Goal: Task Accomplishment & Management: Use online tool/utility

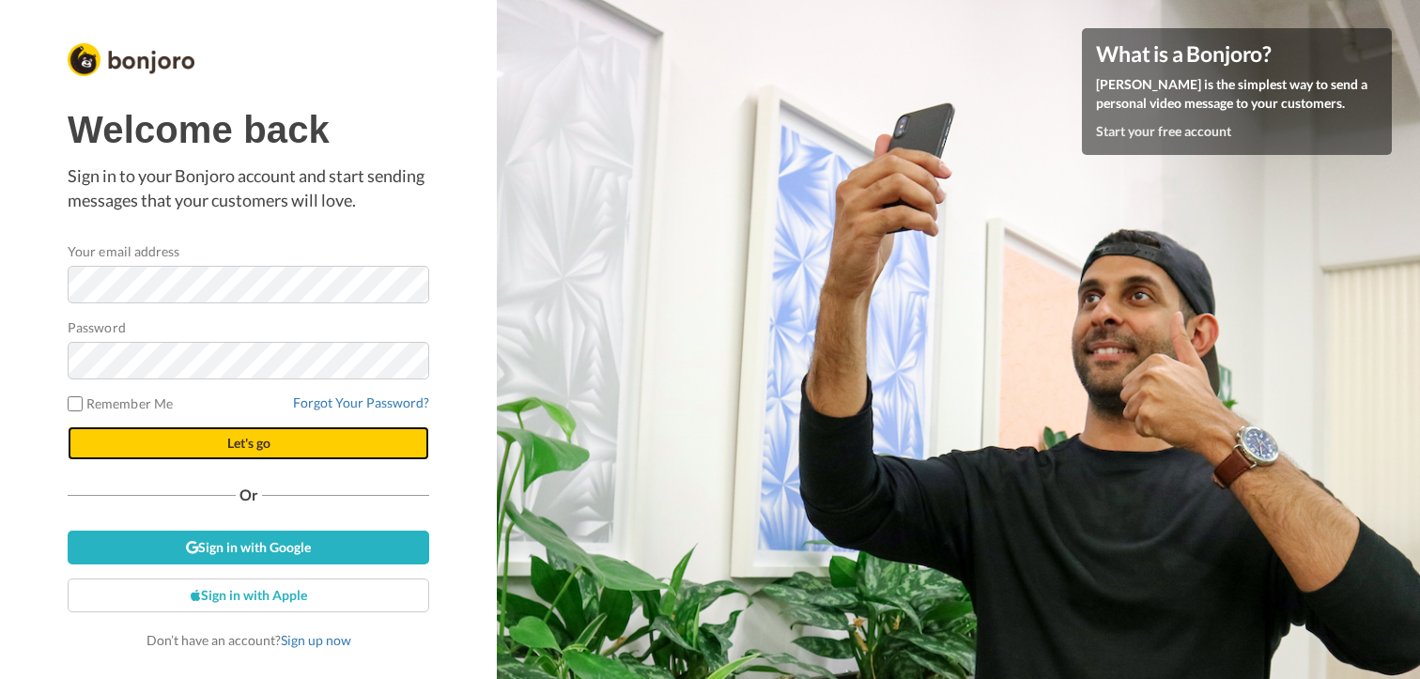
click at [213, 444] on button "Let's go" at bounding box center [249, 443] width 362 height 34
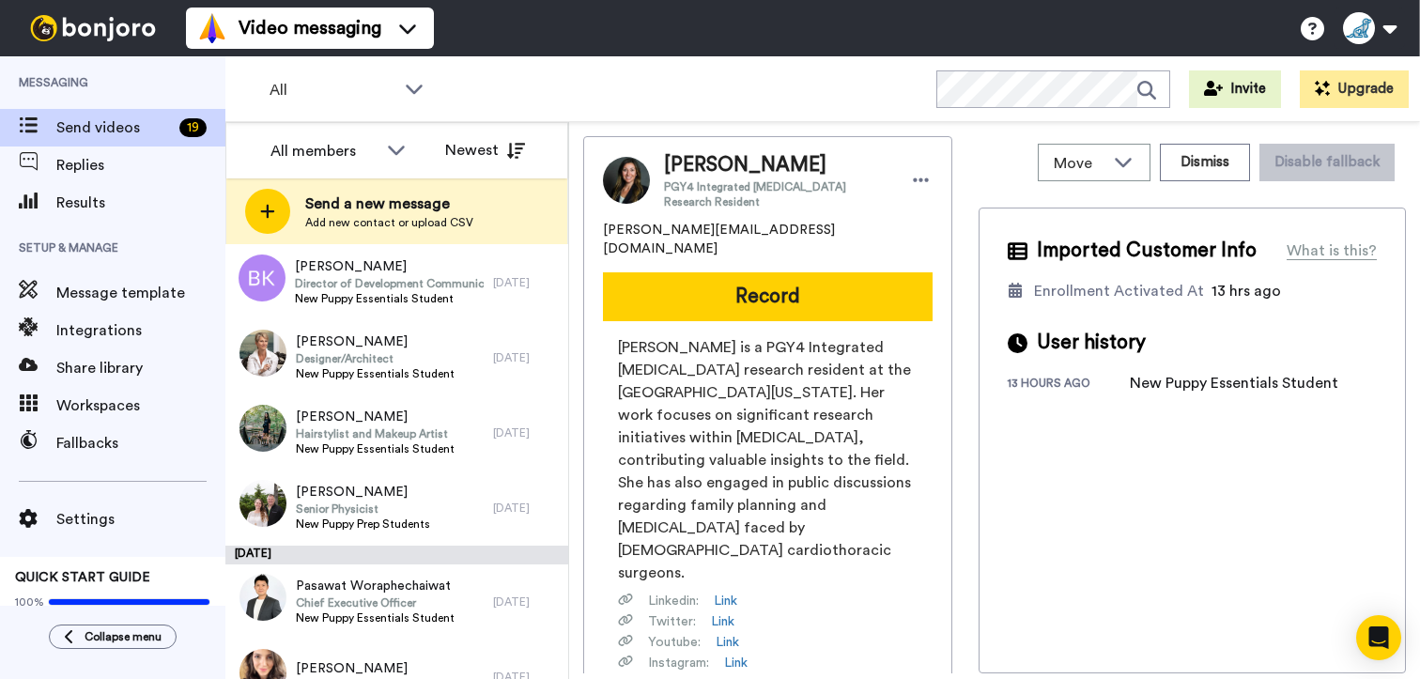
scroll to position [1123, 0]
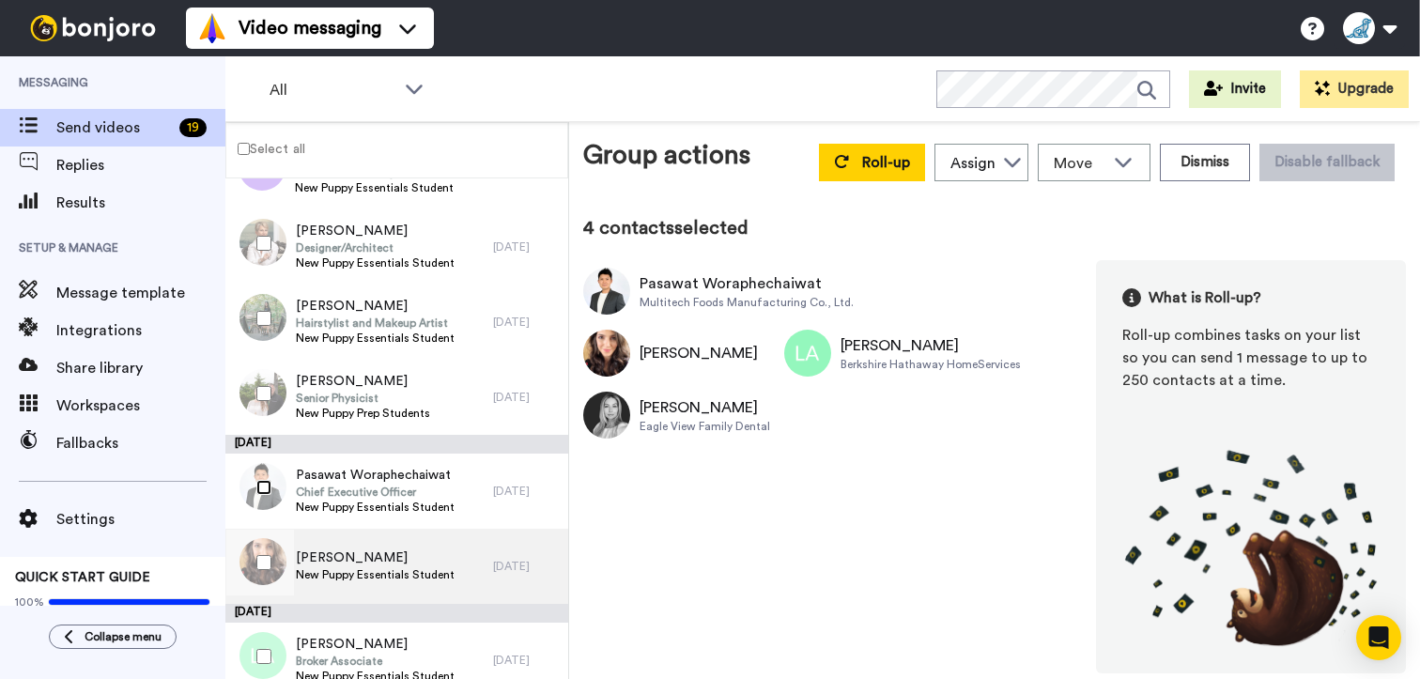
scroll to position [871, 0]
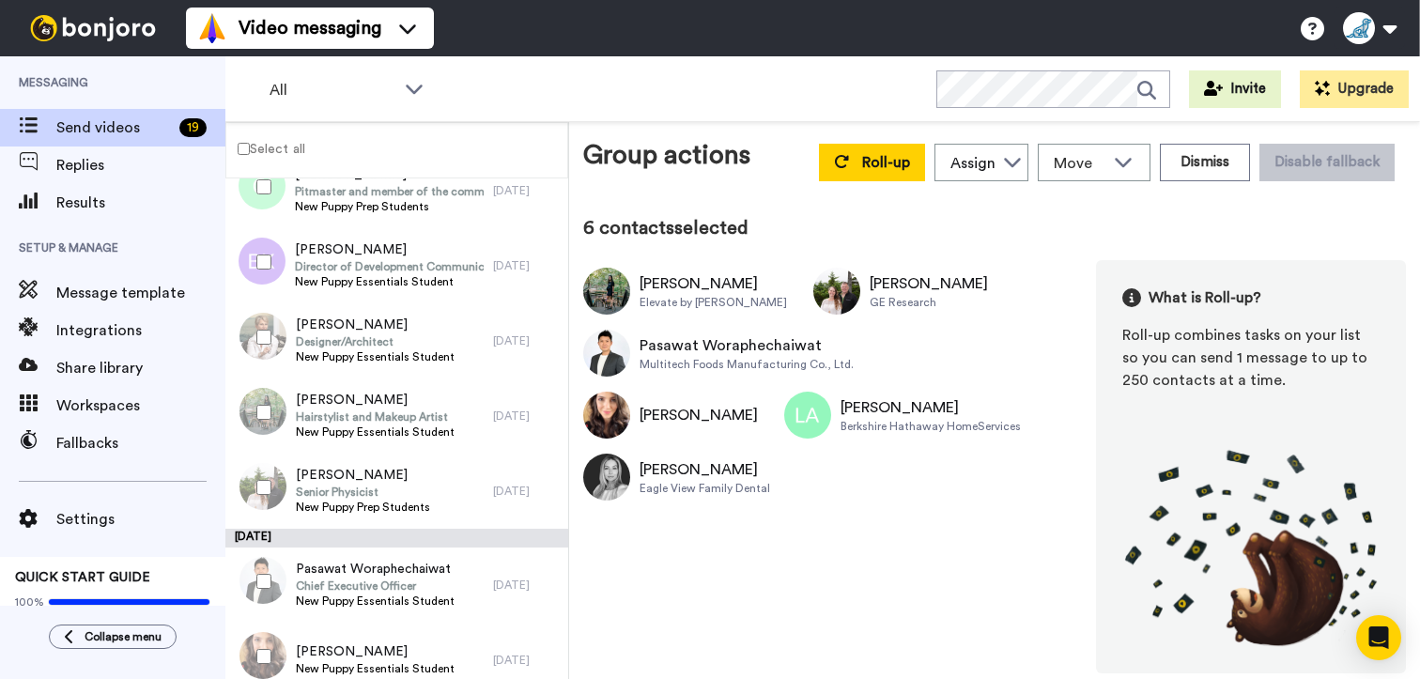
click at [261, 328] on div at bounding box center [260, 337] width 68 height 66
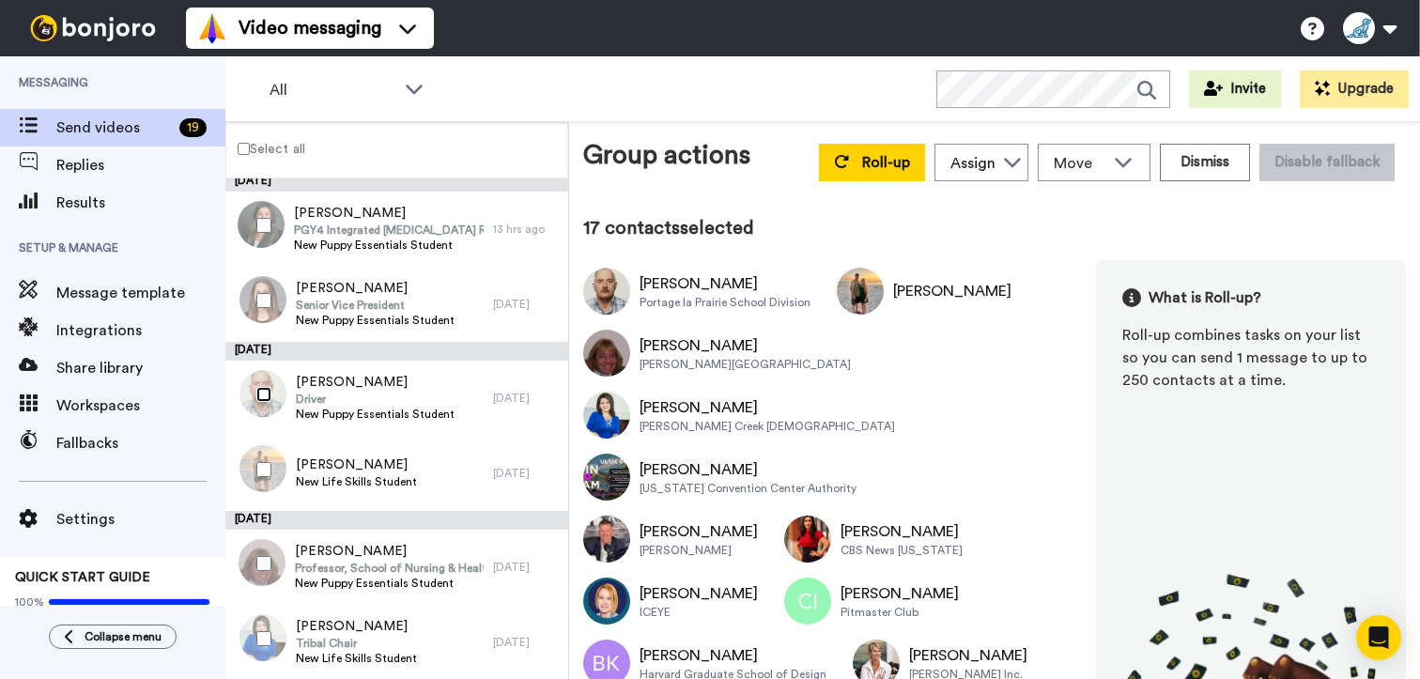
scroll to position [0, 0]
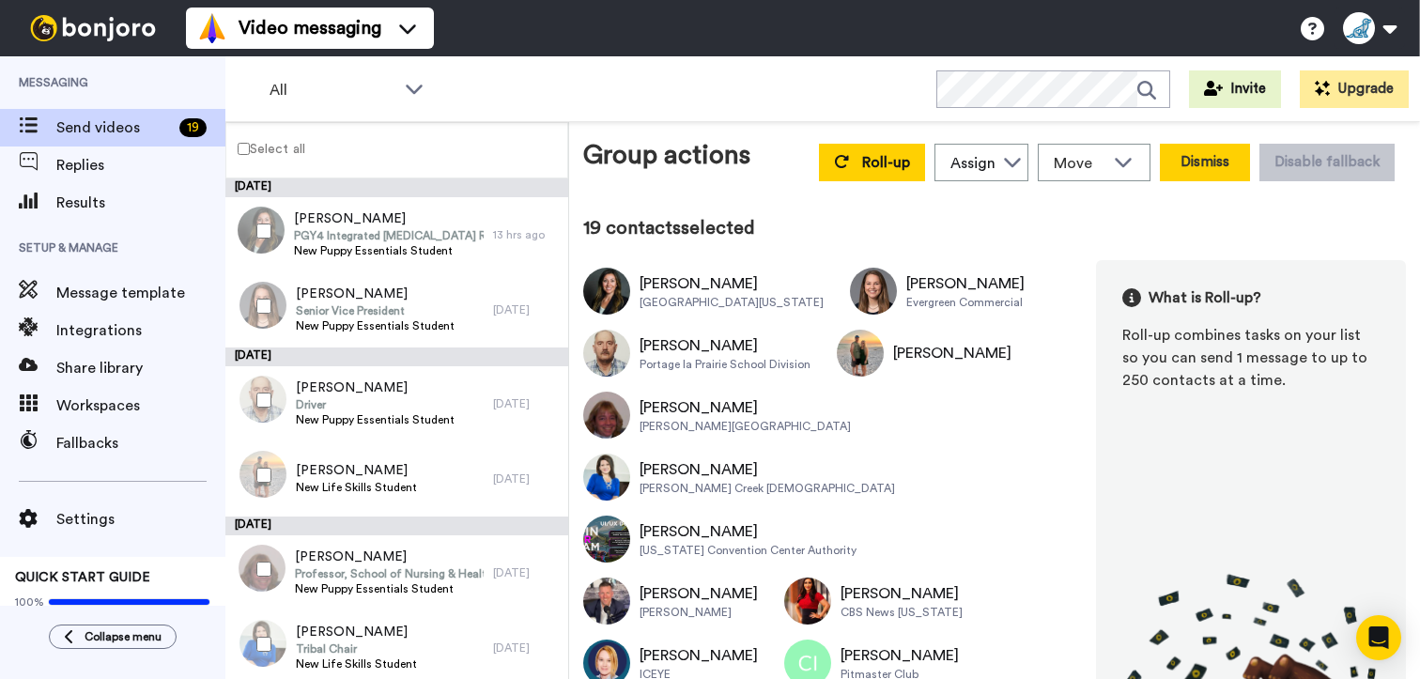
click at [1187, 171] on button "Dismiss" at bounding box center [1205, 163] width 90 height 38
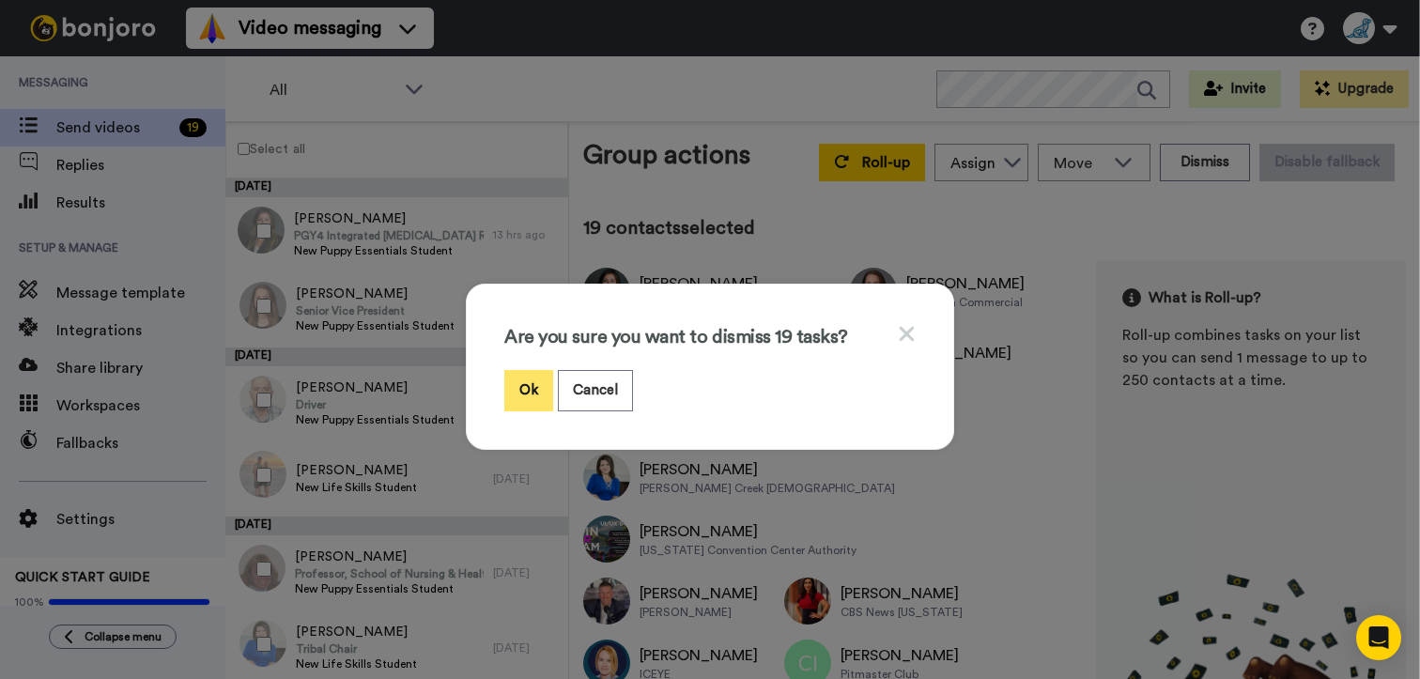
click at [517, 385] on button "Ok" at bounding box center [528, 390] width 49 height 40
